Goal: Obtain resource: Obtain resource

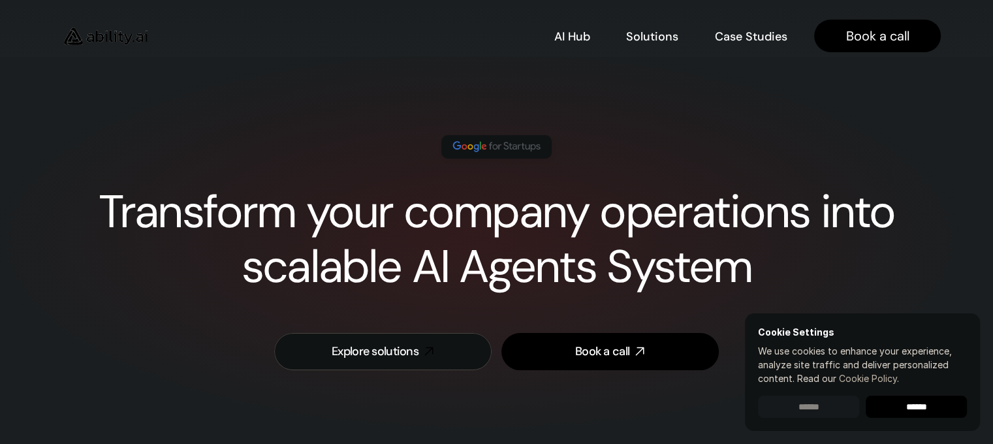
click at [833, 402] on input "******" at bounding box center [808, 407] width 101 height 22
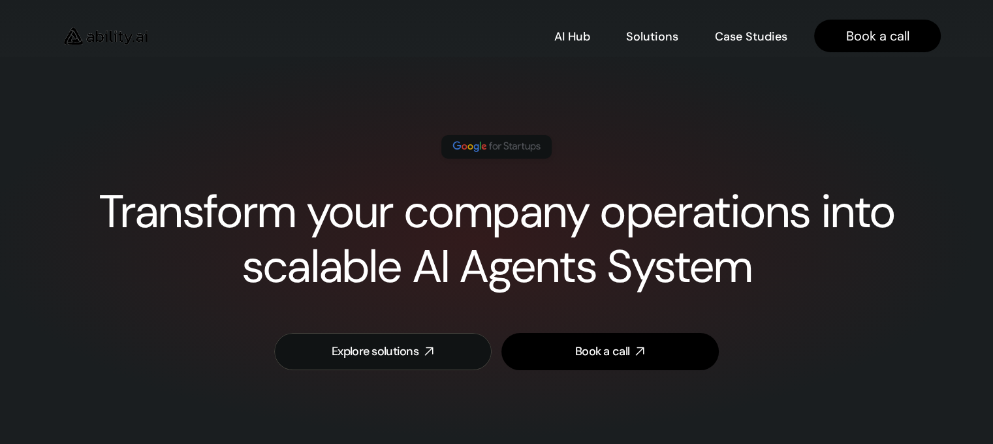
click at [524, 148] on img at bounding box center [496, 146] width 92 height 17
click at [490, 143] on img at bounding box center [496, 146] width 92 height 17
click at [484, 145] on img at bounding box center [496, 146] width 92 height 17
click at [522, 148] on img at bounding box center [496, 146] width 92 height 17
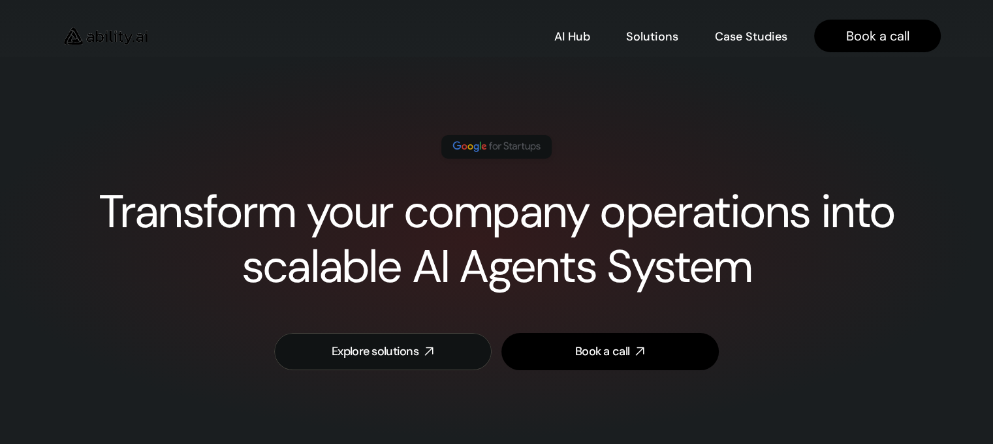
click at [522, 148] on img at bounding box center [496, 146] width 92 height 17
click at [504, 146] on img at bounding box center [496, 146] width 92 height 17
click at [514, 143] on img at bounding box center [496, 146] width 92 height 17
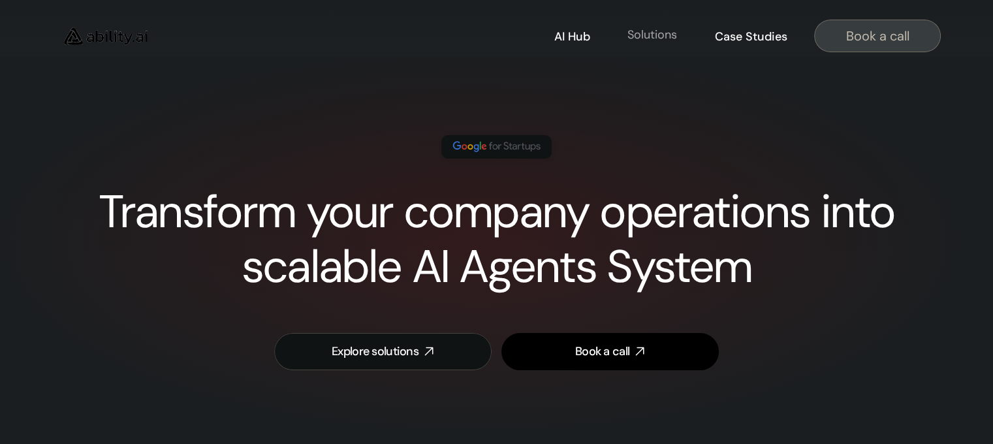
click at [657, 33] on p "Solutions" at bounding box center [652, 35] width 50 height 16
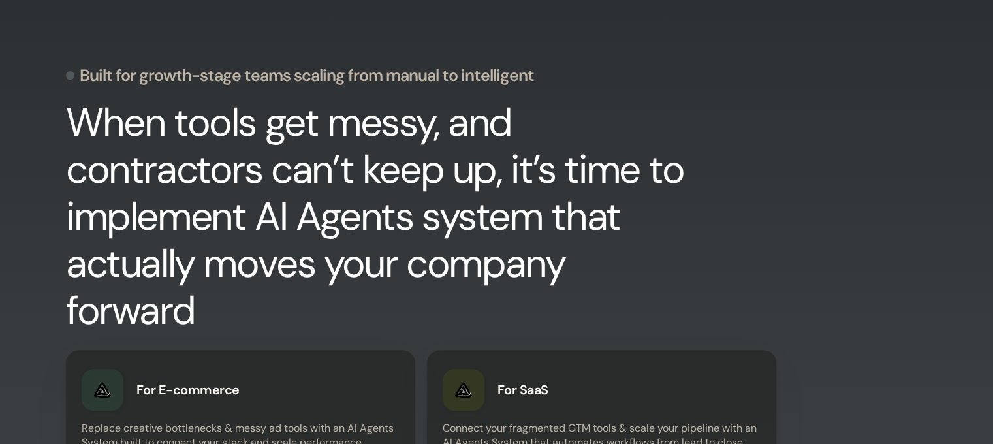
scroll to position [930, 0]
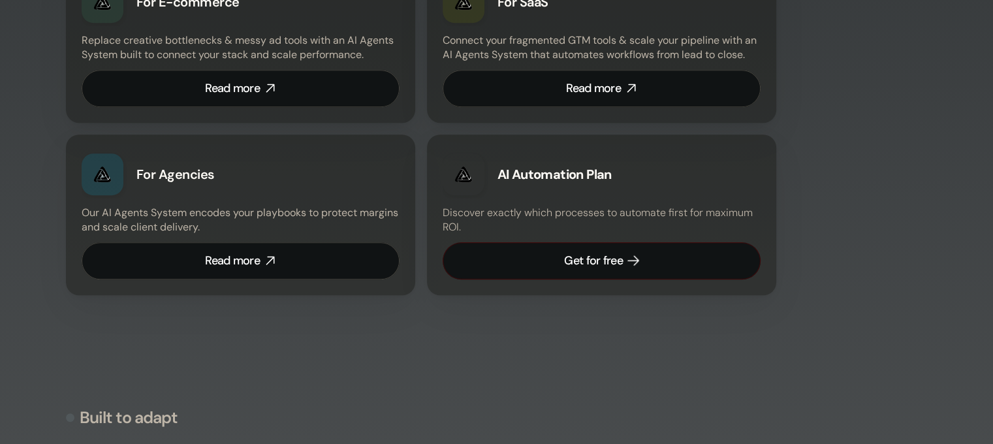
click at [603, 258] on div "Get for free" at bounding box center [593, 261] width 58 height 16
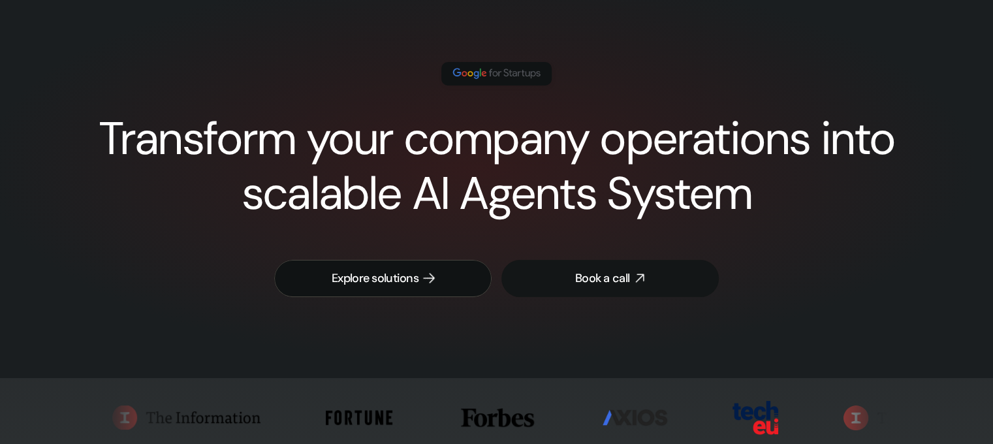
click at [410, 274] on div "Explore solutions" at bounding box center [375, 278] width 87 height 16
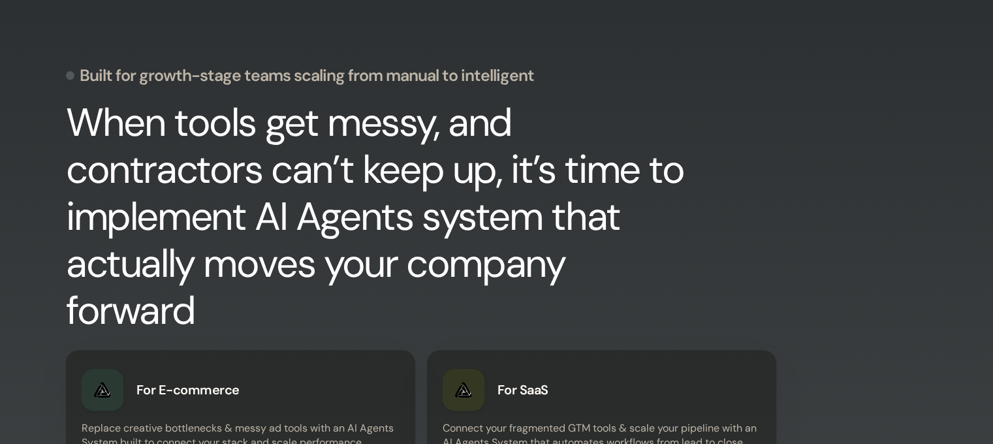
scroll to position [930, 0]
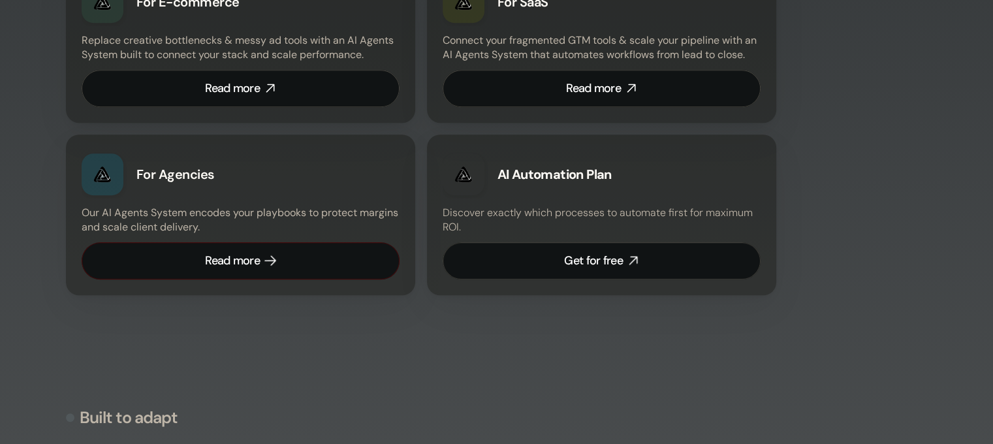
click at [244, 259] on div "Read more" at bounding box center [232, 261] width 55 height 16
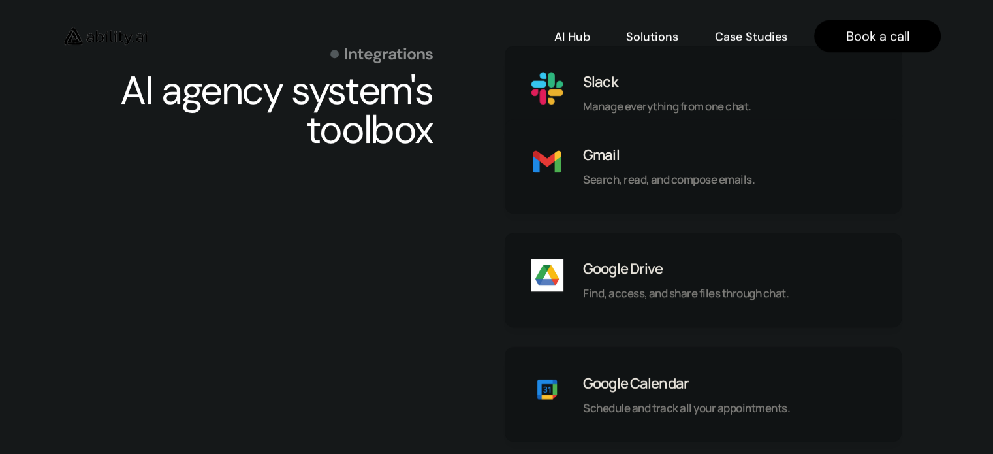
scroll to position [834, 0]
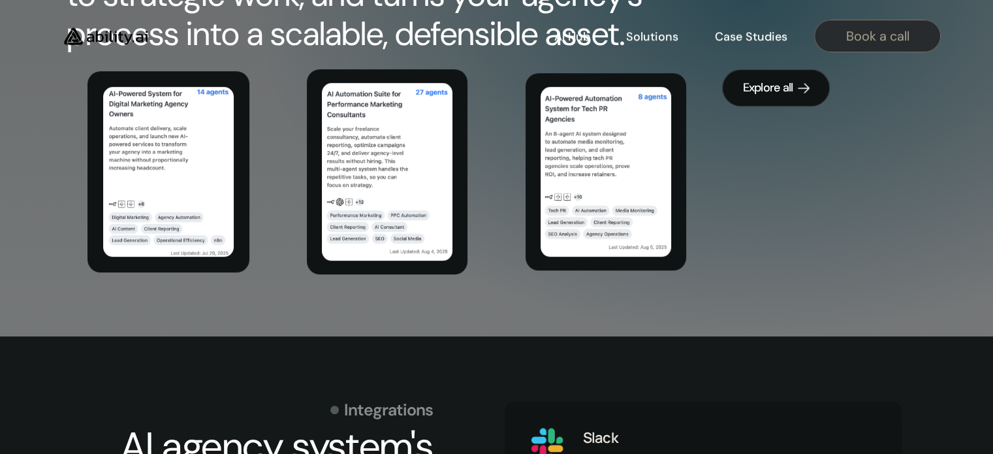
click at [791, 86] on div "Explore all" at bounding box center [768, 88] width 50 height 16
